Goal: Use online tool/utility: Utilize a website feature to perform a specific function

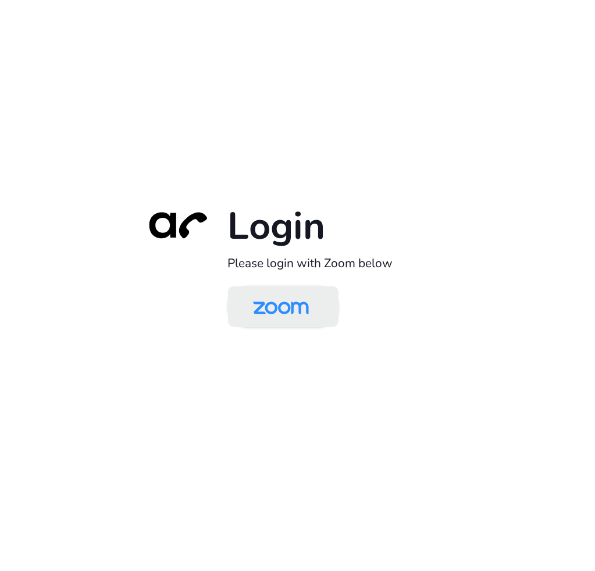
click at [256, 309] on img at bounding box center [281, 308] width 80 height 38
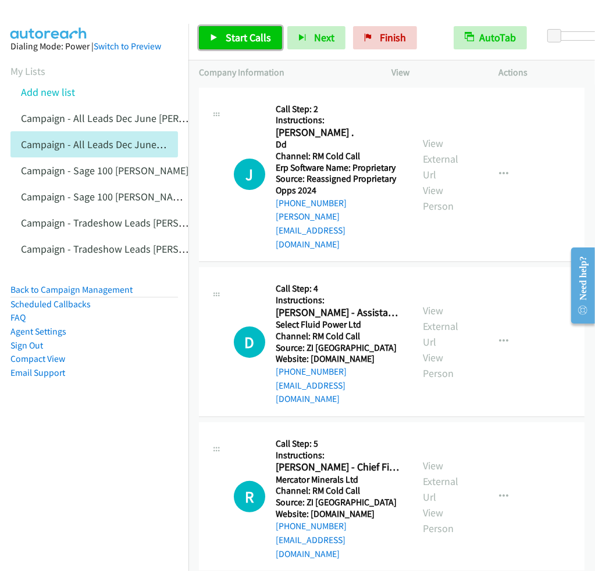
click at [262, 36] on span "Start Calls" at bounding box center [248, 37] width 45 height 13
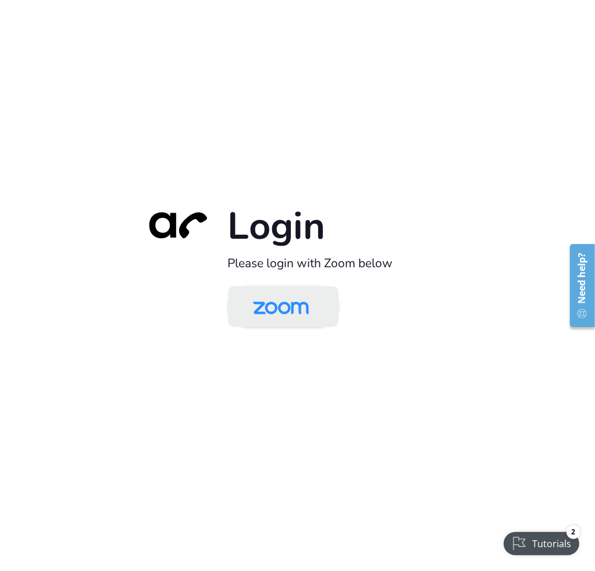
click at [306, 314] on img at bounding box center [281, 308] width 80 height 38
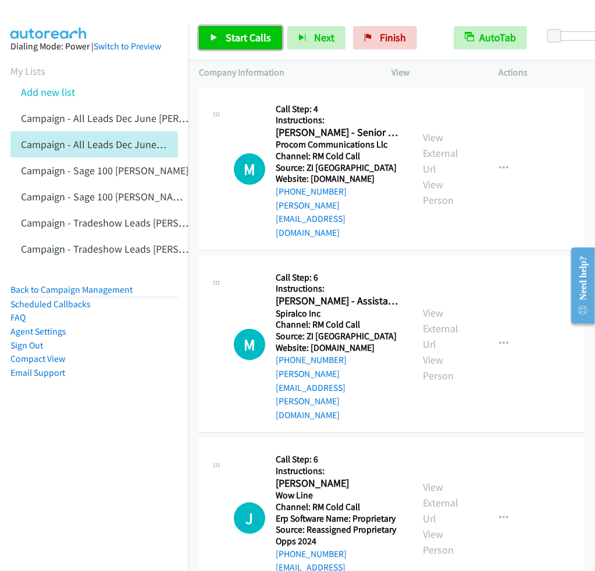
click at [234, 35] on span "Start Calls" at bounding box center [248, 37] width 45 height 13
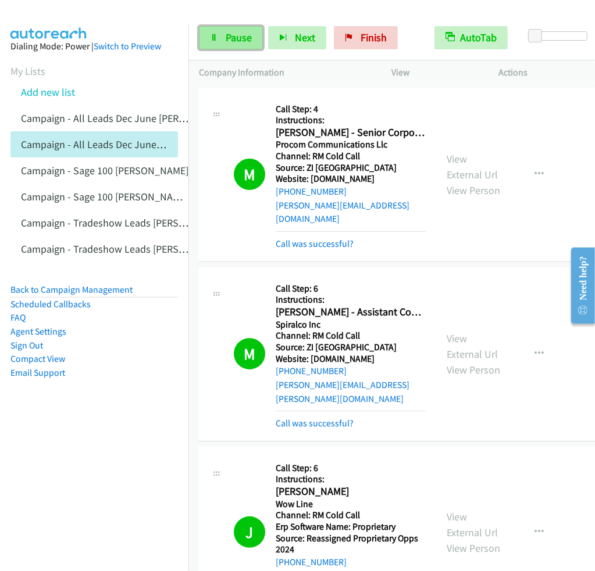
click at [242, 39] on span "Pause" at bounding box center [239, 37] width 26 height 13
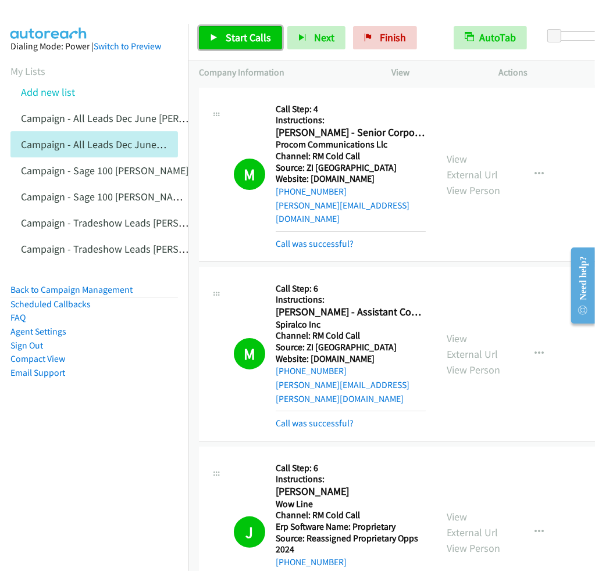
click at [262, 42] on span "Start Calls" at bounding box center [248, 37] width 45 height 13
